Goal: Navigation & Orientation: Find specific page/section

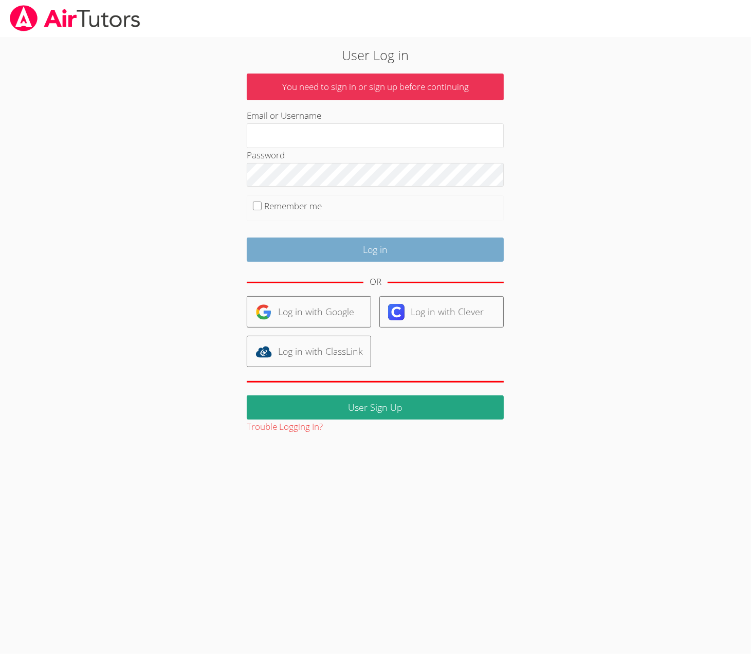
type input "[EMAIL_ADDRESS][DOMAIN_NAME]"
click at [312, 256] on input "Log in" at bounding box center [375, 249] width 257 height 24
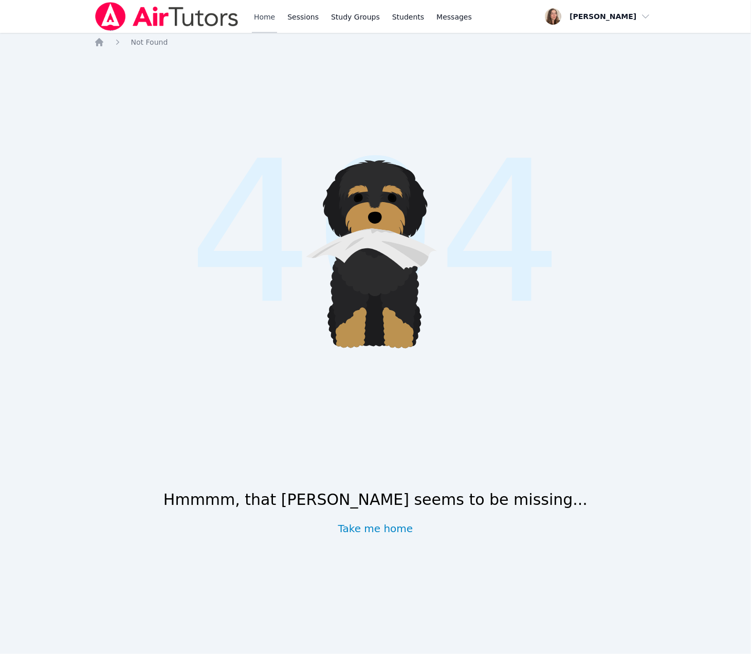
click at [277, 30] on link "Home" at bounding box center [264, 16] width 25 height 33
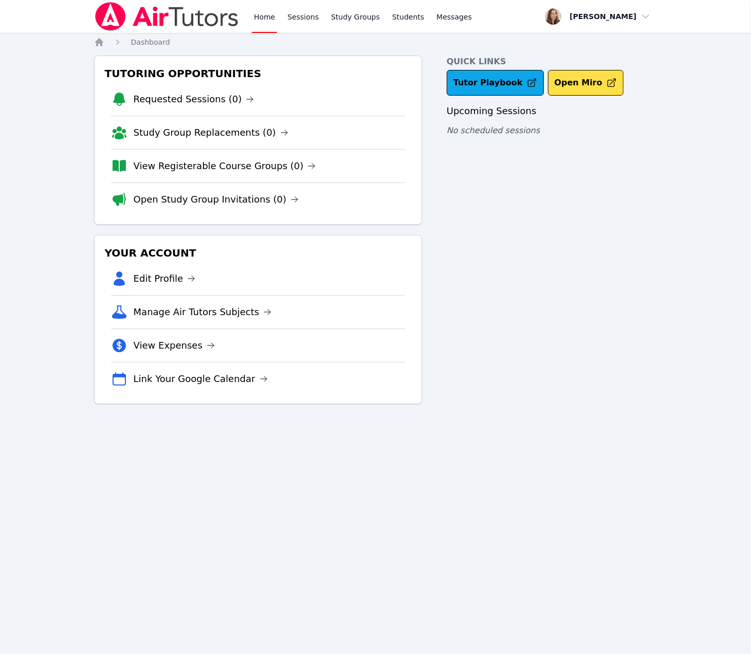
click at [322, 16] on div "Home Sessions Study Groups Students Messages" at bounding box center [363, 16] width 222 height 33
click at [247, 182] on li "View Registerable Course Groups (0)" at bounding box center [258, 165] width 294 height 33
click at [253, 173] on link "View Registerable Course Groups (0)" at bounding box center [225, 166] width 182 height 14
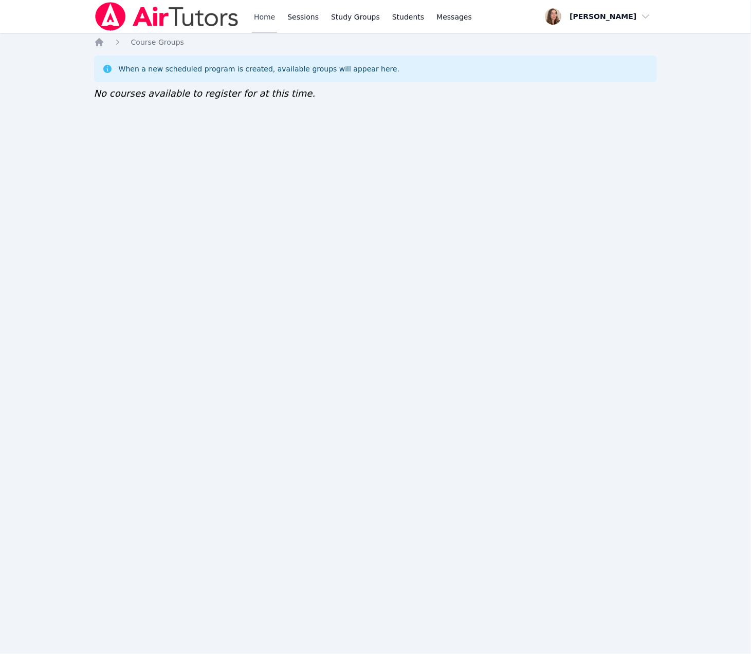
click at [277, 21] on link "Home" at bounding box center [264, 16] width 25 height 33
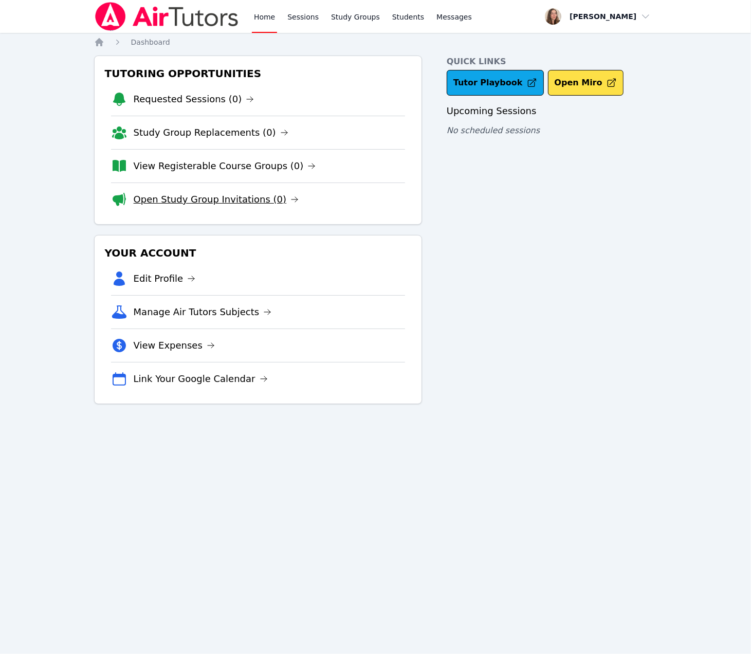
click at [267, 207] on link "Open Study Group Invitations (0)" at bounding box center [216, 199] width 165 height 14
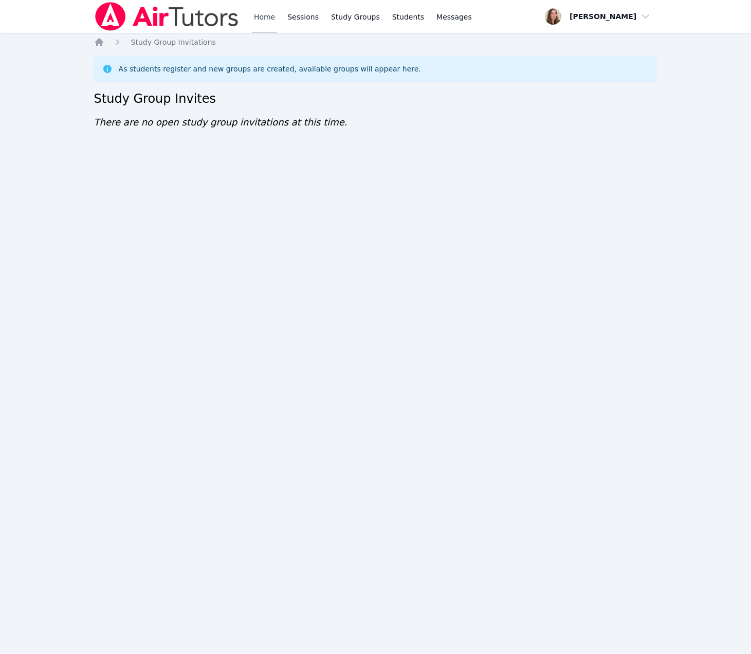
click at [277, 20] on link "Home" at bounding box center [264, 16] width 25 height 33
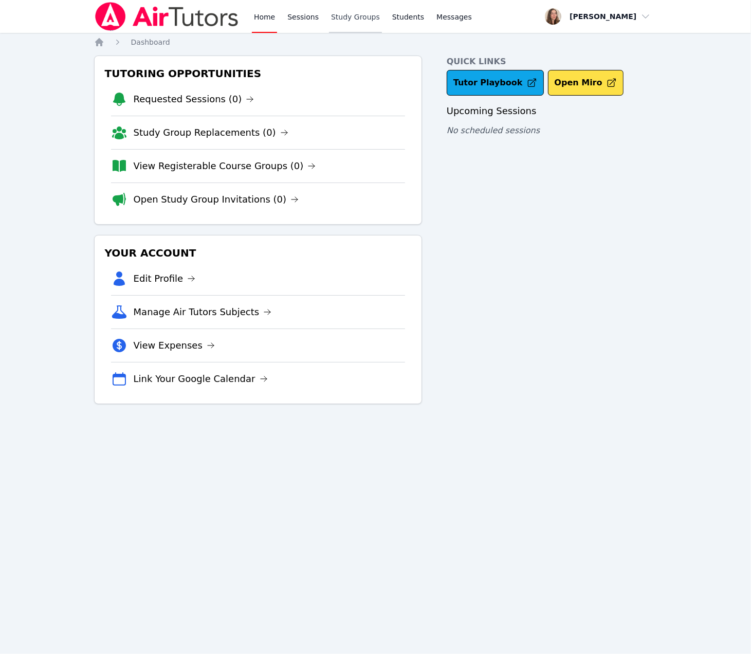
click at [382, 23] on link "Study Groups" at bounding box center [355, 16] width 53 height 33
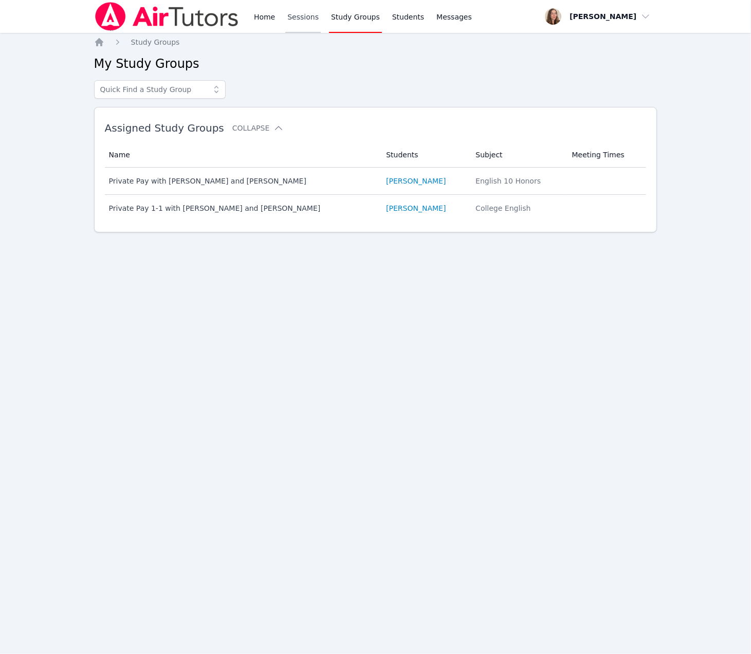
click at [321, 22] on link "Sessions" at bounding box center [302, 16] width 35 height 33
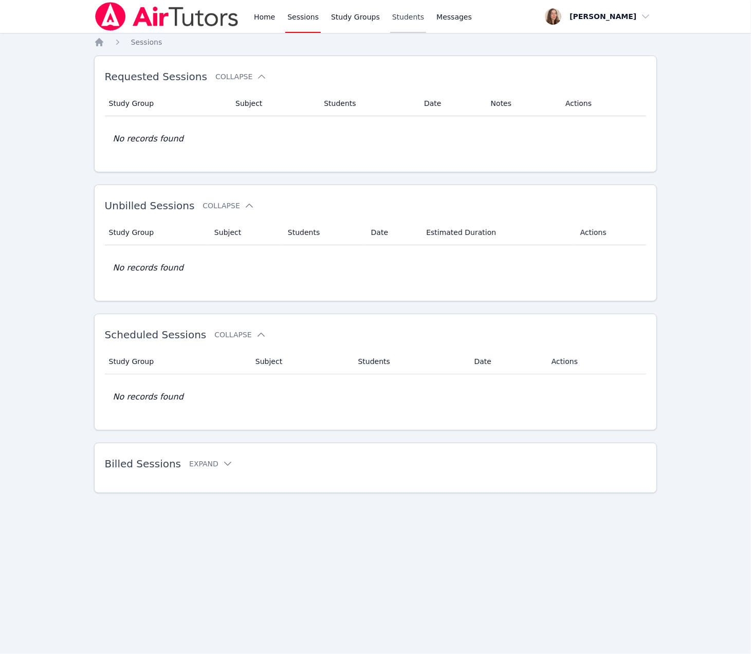
click at [426, 22] on link "Students" at bounding box center [408, 16] width 36 height 33
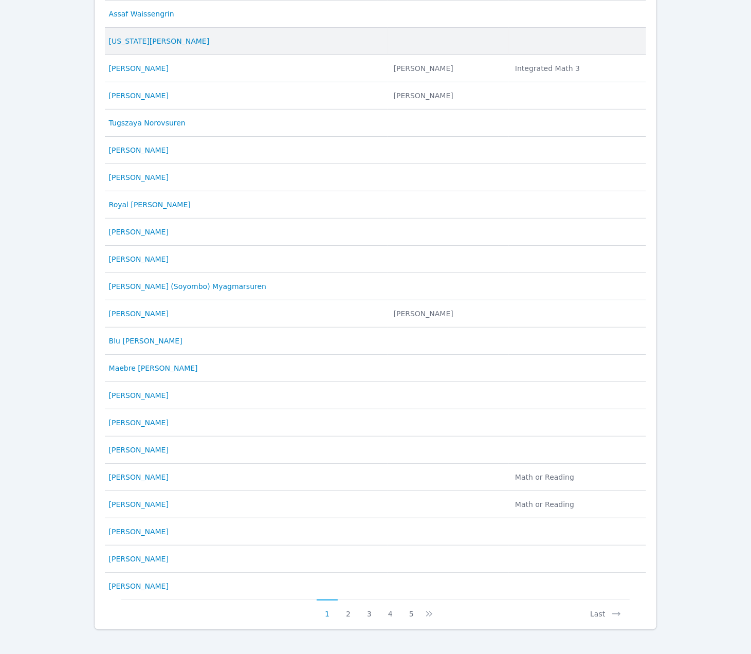
scroll to position [460, 0]
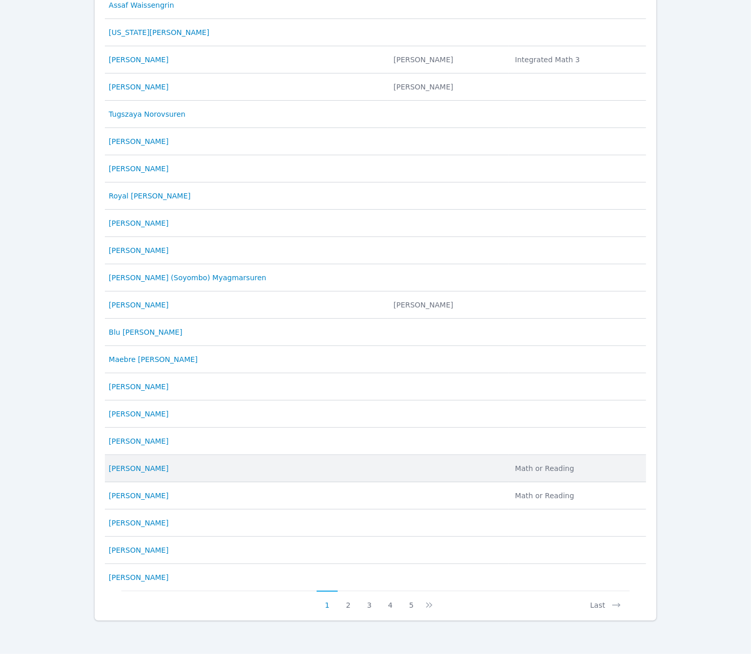
click at [157, 455] on td "Student Giovanni Tonelli" at bounding box center [246, 468] width 283 height 27
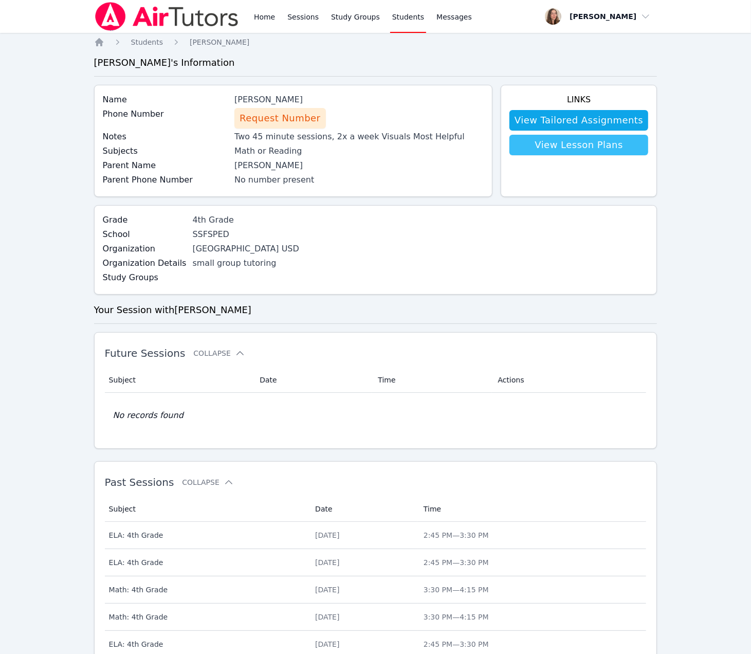
click at [517, 155] on link "View Lesson Plans" at bounding box center [578, 145] width 139 height 21
click at [620, 131] on link "View Tailored Assignments" at bounding box center [578, 120] width 139 height 21
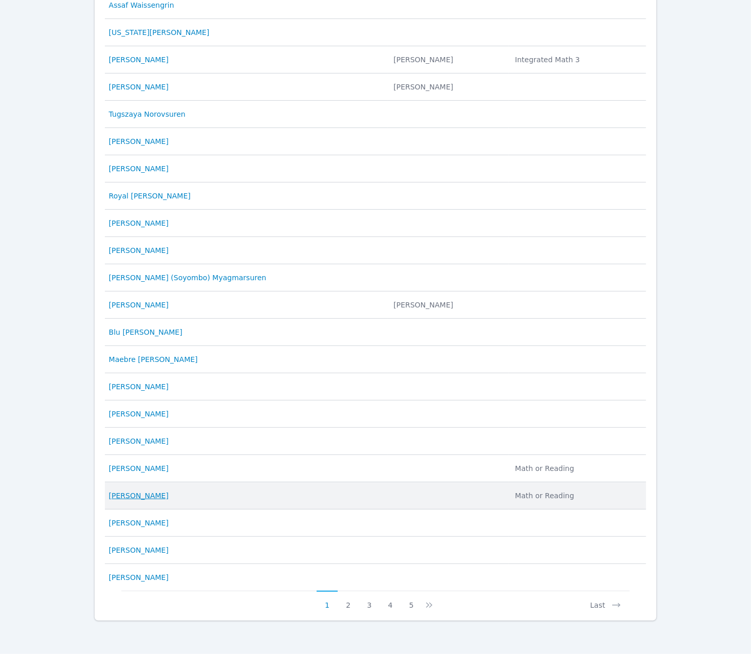
click at [142, 490] on link "Angelina Tonelli" at bounding box center [139, 495] width 60 height 10
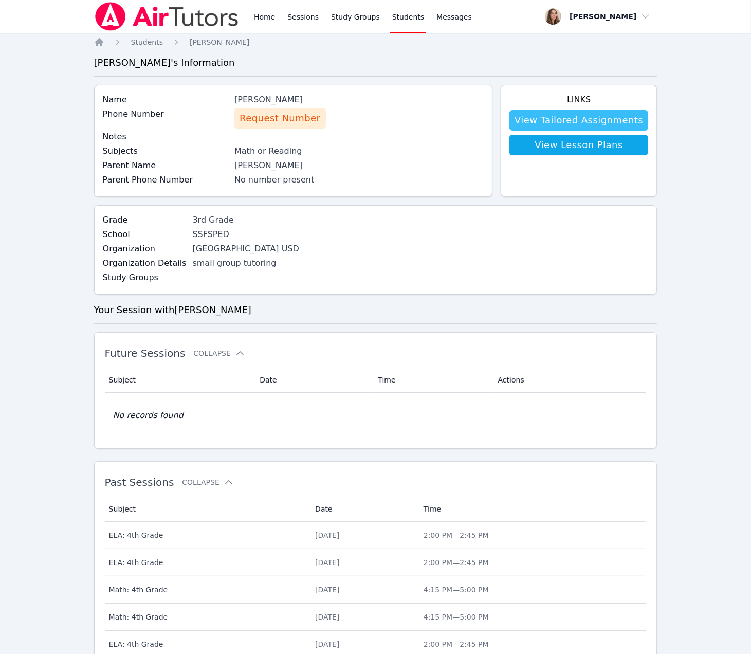
click at [545, 131] on link "View Tailored Assignments" at bounding box center [578, 120] width 139 height 21
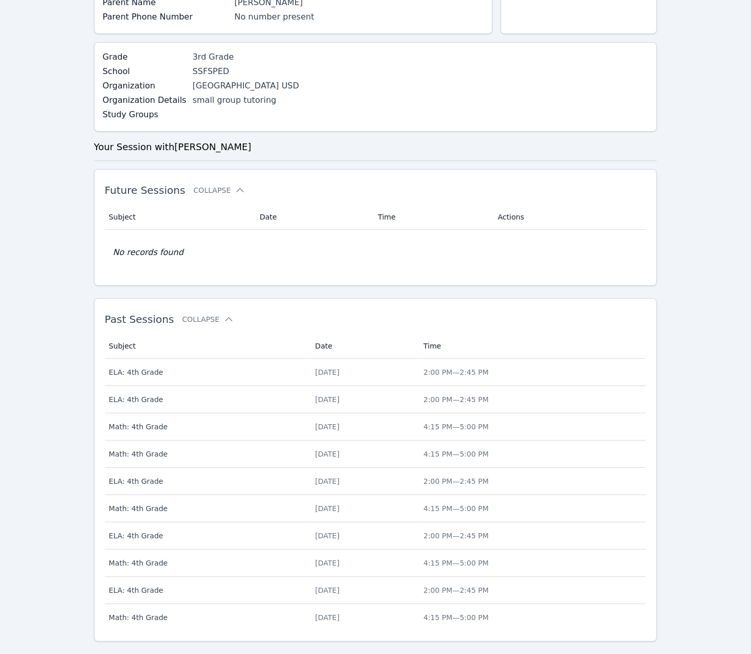
scroll to position [171, 0]
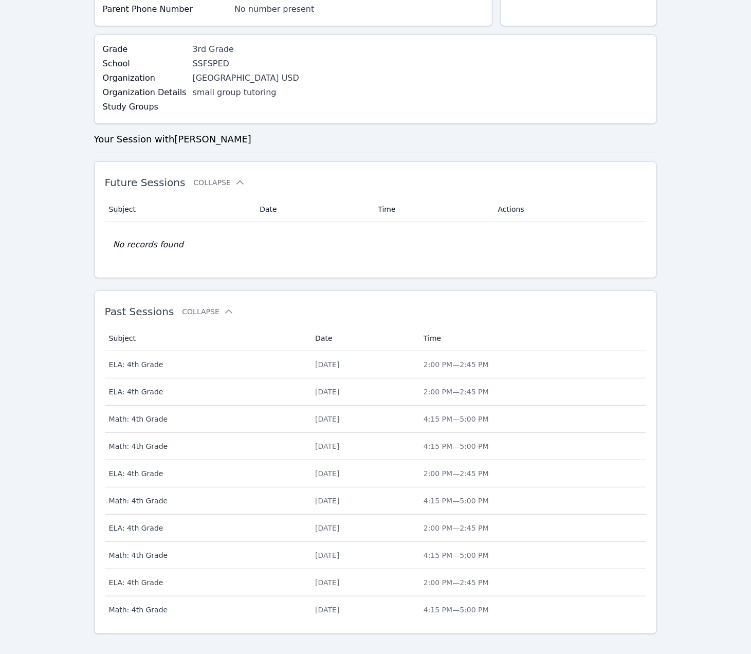
scroll to position [460, 0]
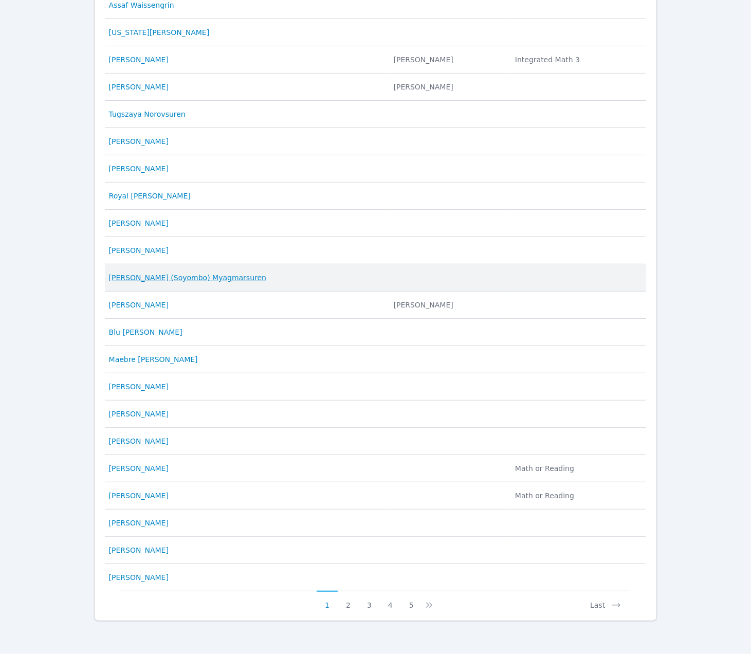
click at [212, 272] on link "Sabo (Soyombo) Myagmarsuren" at bounding box center [187, 277] width 157 height 10
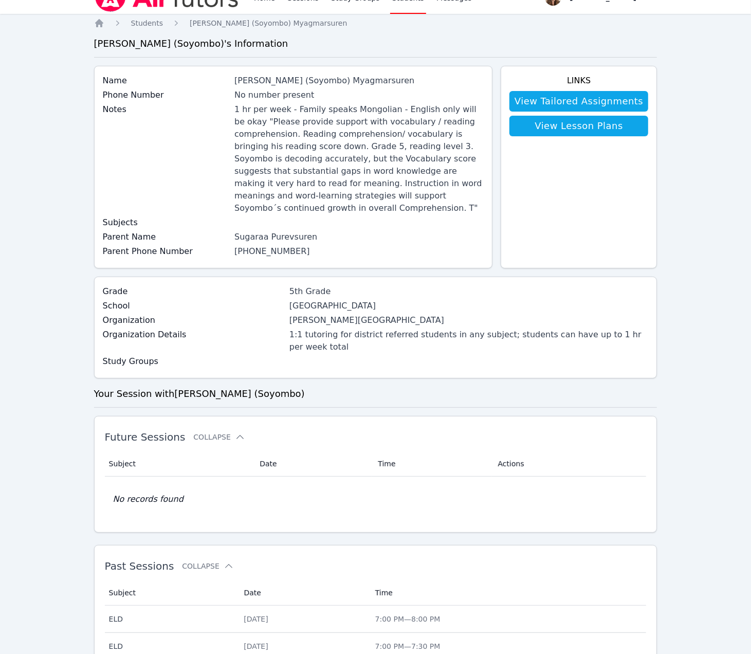
scroll to position [22, 0]
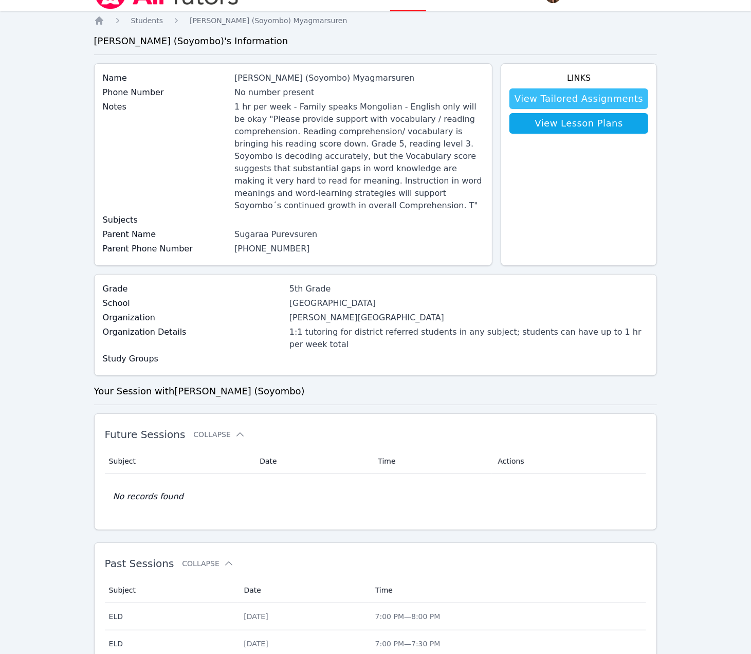
click at [522, 109] on link "View Tailored Assignments" at bounding box center [578, 98] width 139 height 21
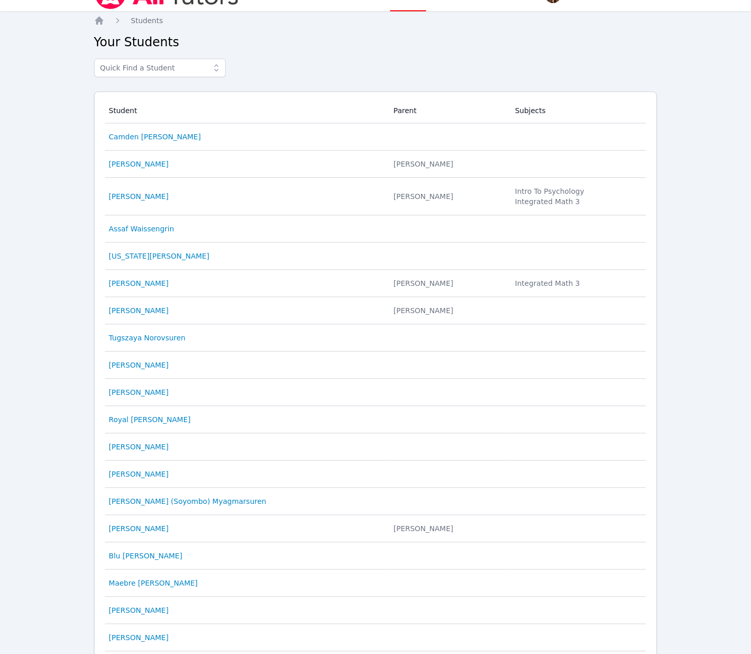
scroll to position [460, 0]
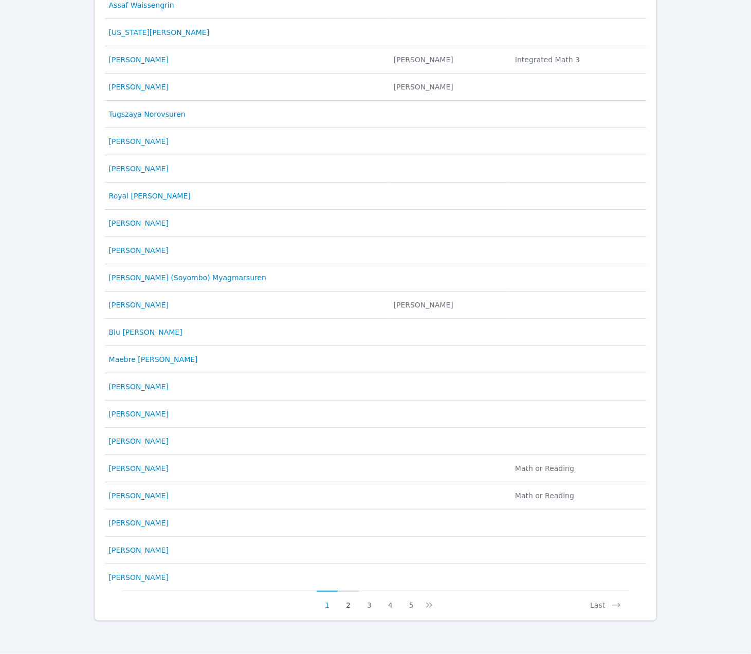
click at [343, 590] on button "2" at bounding box center [348, 600] width 21 height 20
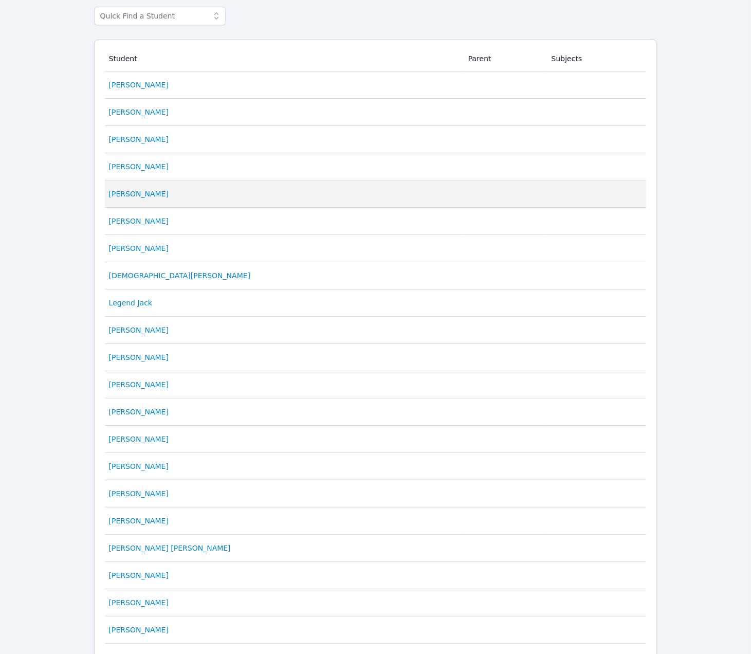
scroll to position [0, 0]
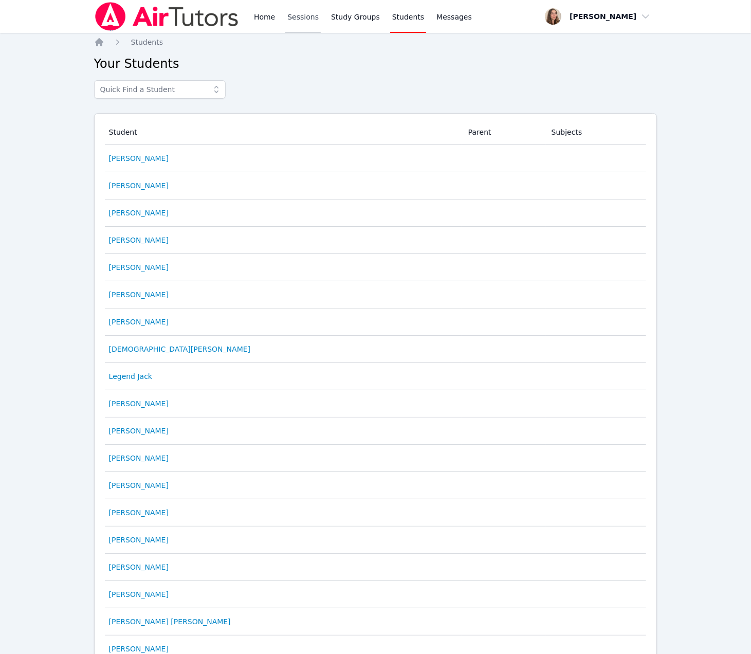
click at [321, 17] on link "Sessions" at bounding box center [302, 16] width 35 height 33
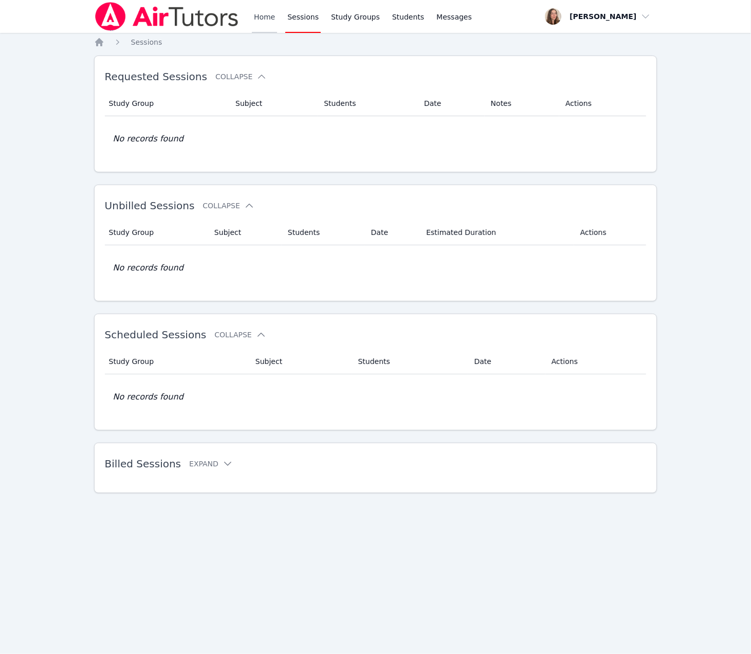
click at [277, 17] on link "Home" at bounding box center [264, 16] width 25 height 33
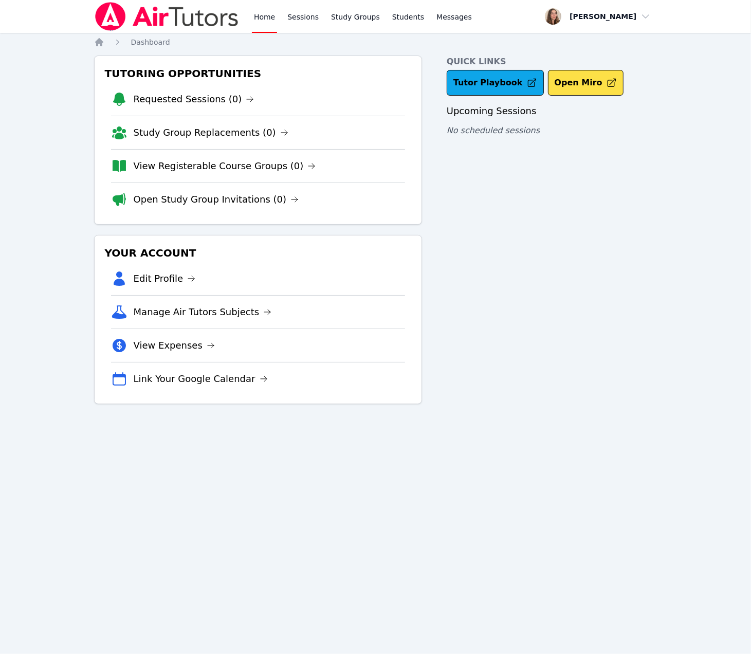
click at [277, 17] on link "Home" at bounding box center [264, 16] width 25 height 33
click at [277, 18] on link "Home" at bounding box center [264, 16] width 25 height 33
